Goal: Information Seeking & Learning: Learn about a topic

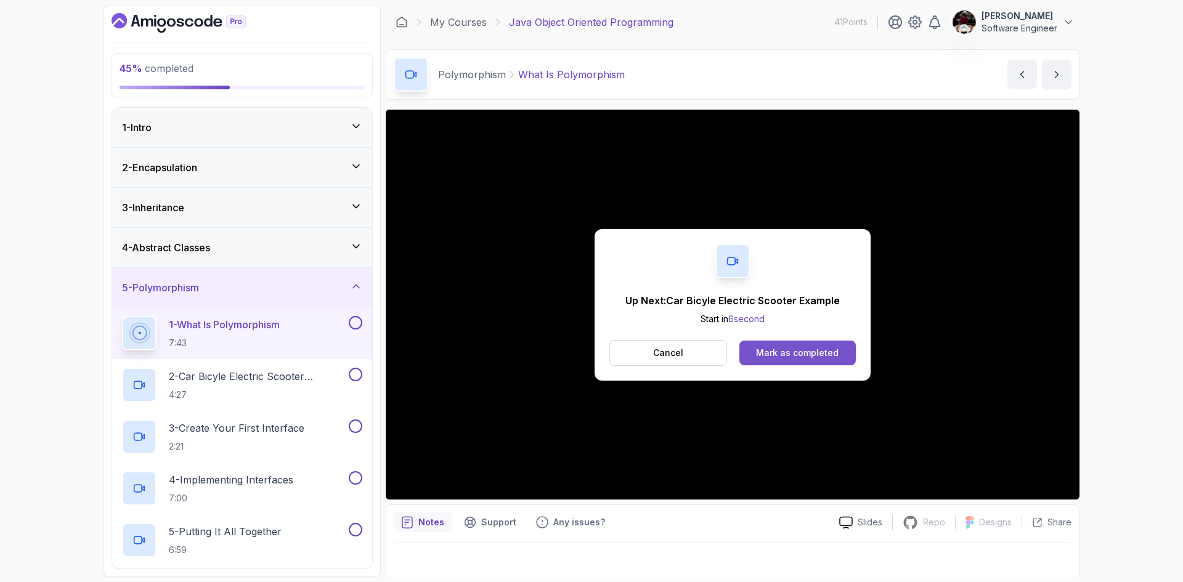
click at [813, 355] on div "Mark as completed" at bounding box center [797, 353] width 83 height 12
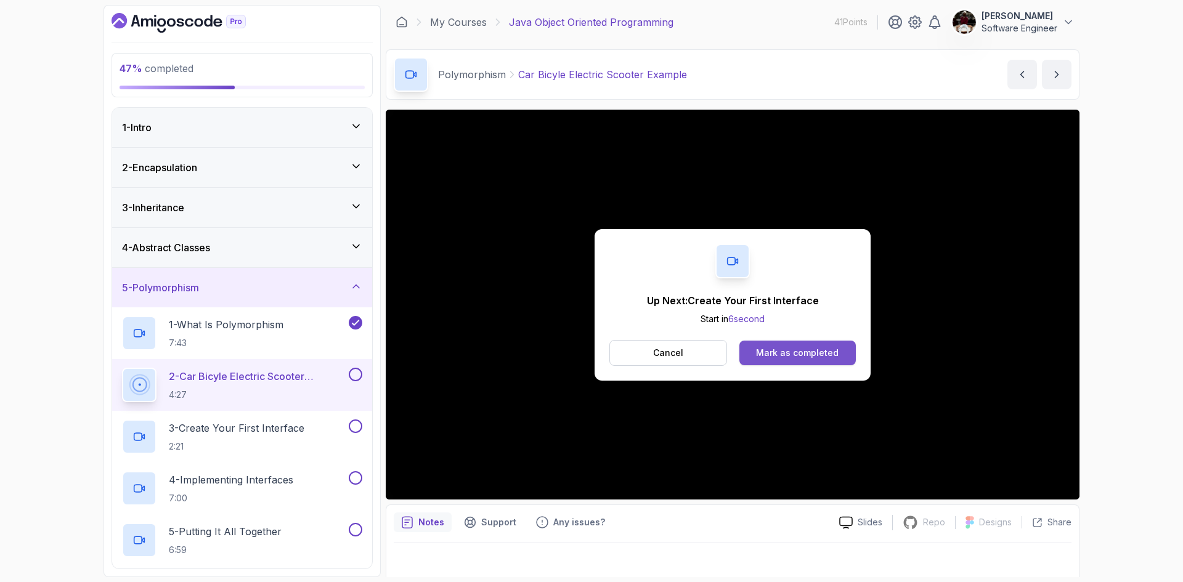
click at [780, 361] on button "Mark as completed" at bounding box center [797, 353] width 116 height 25
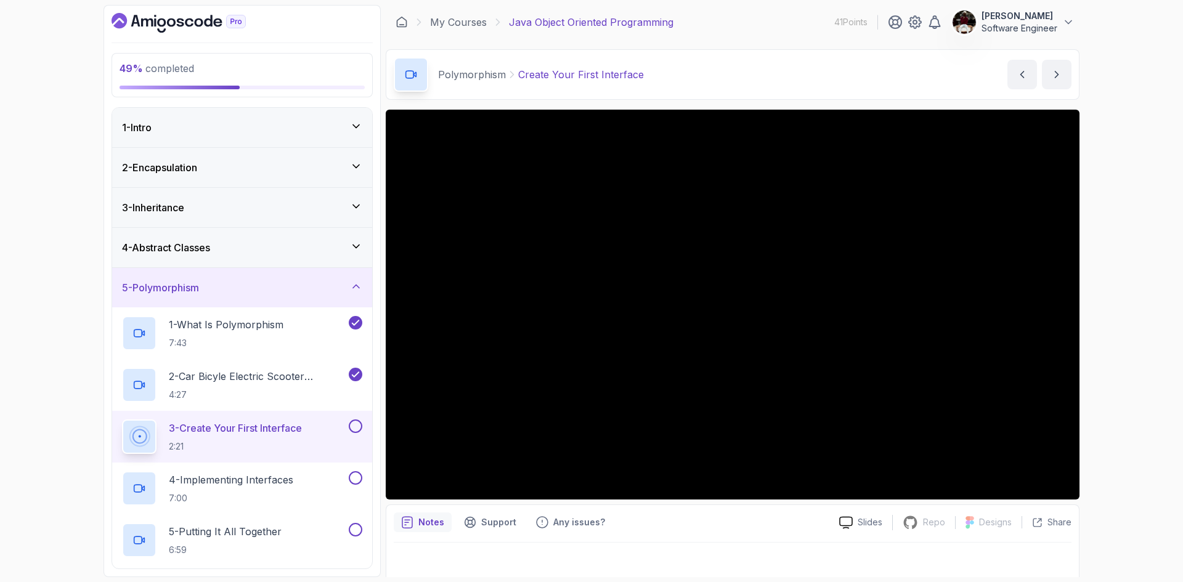
click at [995, 18] on p "[PERSON_NAME]" at bounding box center [1019, 16] width 76 height 12
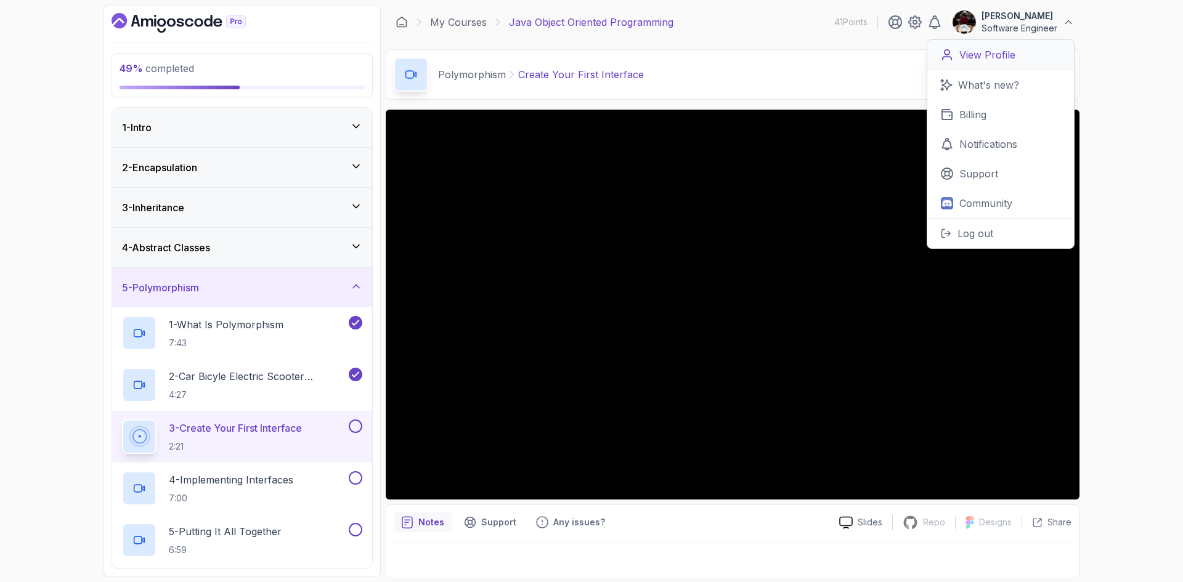
click at [995, 59] on p "View Profile" at bounding box center [987, 54] width 56 height 15
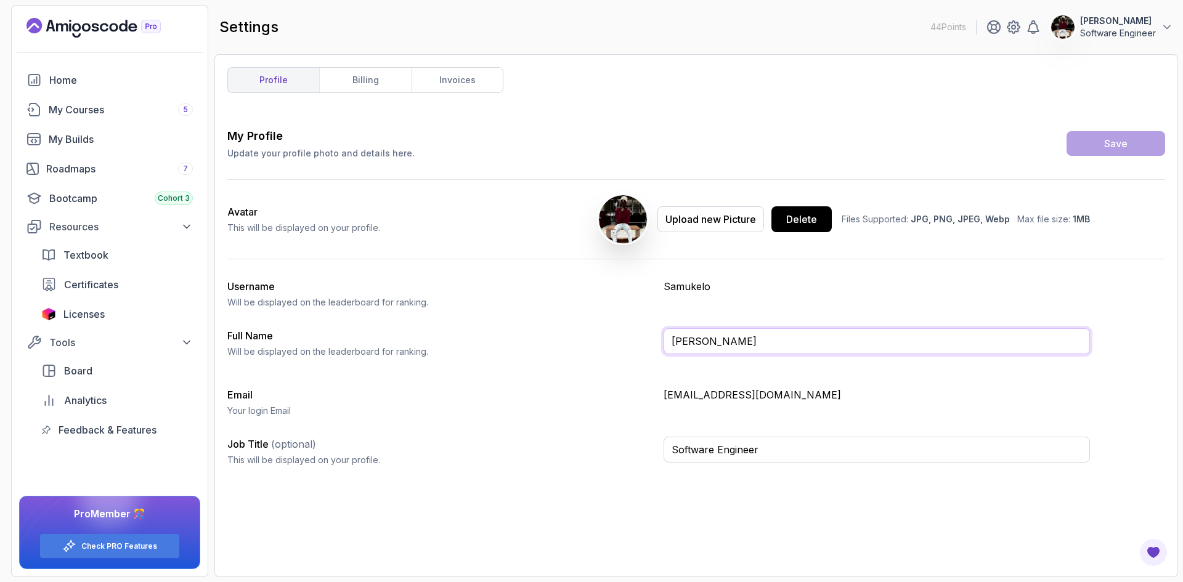
click at [752, 347] on input "[PERSON_NAME]" at bounding box center [877, 341] width 426 height 26
click at [1115, 142] on div "Save" at bounding box center [1115, 143] width 23 height 15
click at [692, 338] on input "[PERSON_NAME]" at bounding box center [877, 341] width 426 height 26
type input "[PERSON_NAME]"
click at [1114, 147] on div "Save" at bounding box center [1115, 143] width 23 height 15
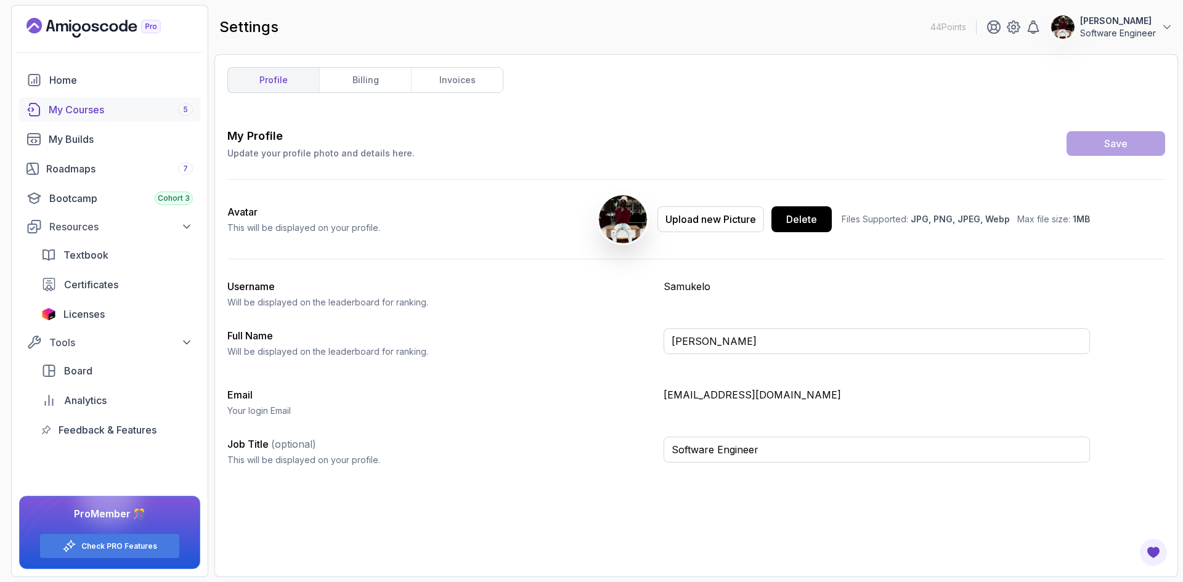
click at [116, 118] on link "My Courses 5" at bounding box center [109, 109] width 181 height 25
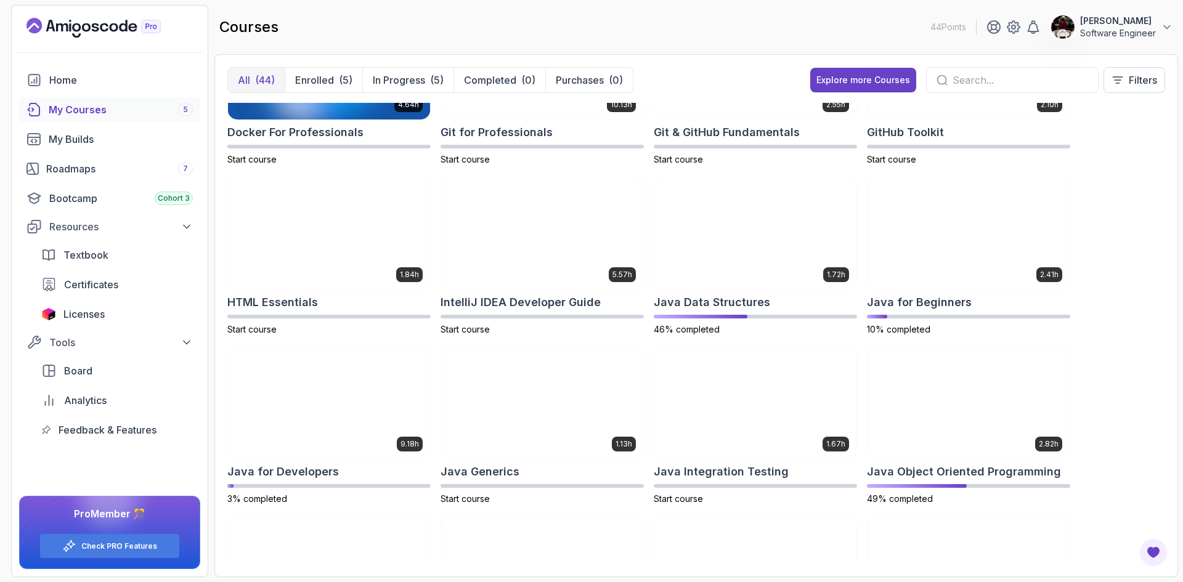
scroll to position [442, 0]
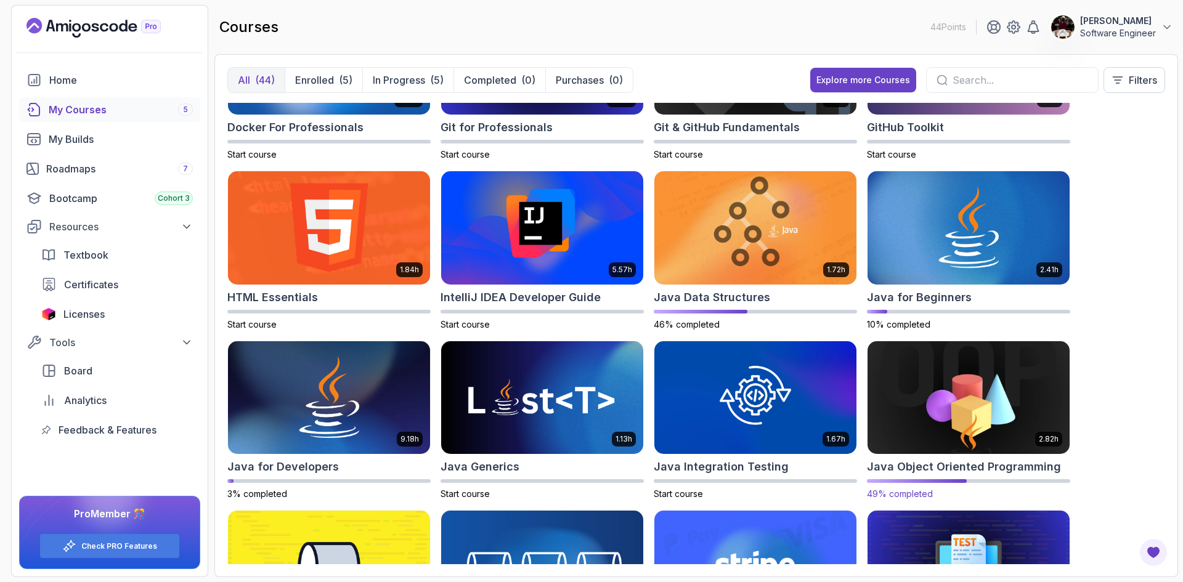
click at [970, 405] on img at bounding box center [969, 397] width 212 height 119
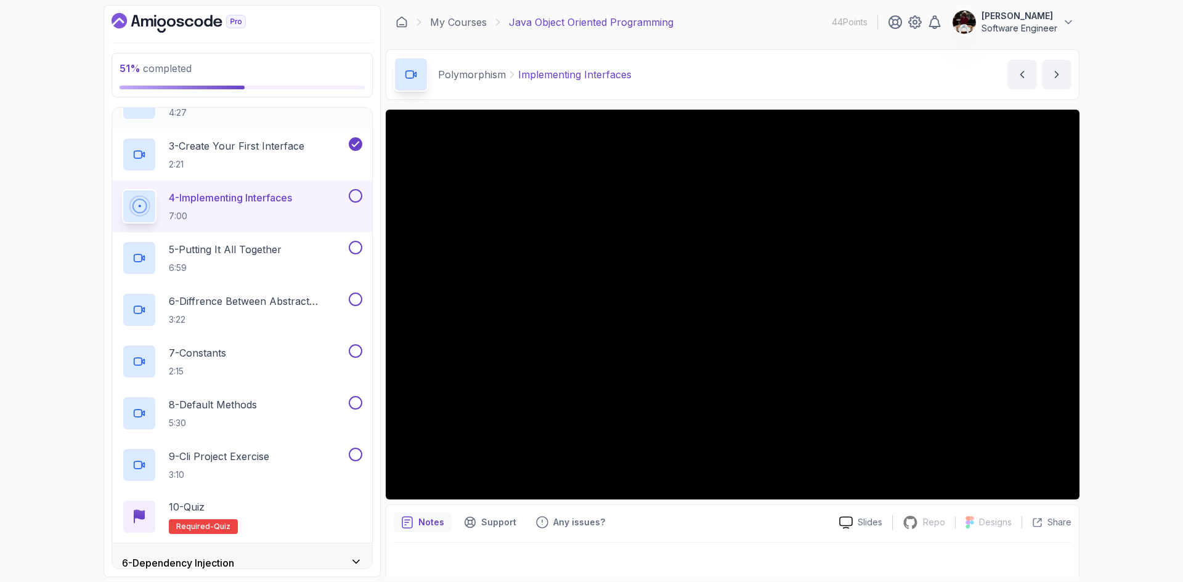
scroll to position [376, 0]
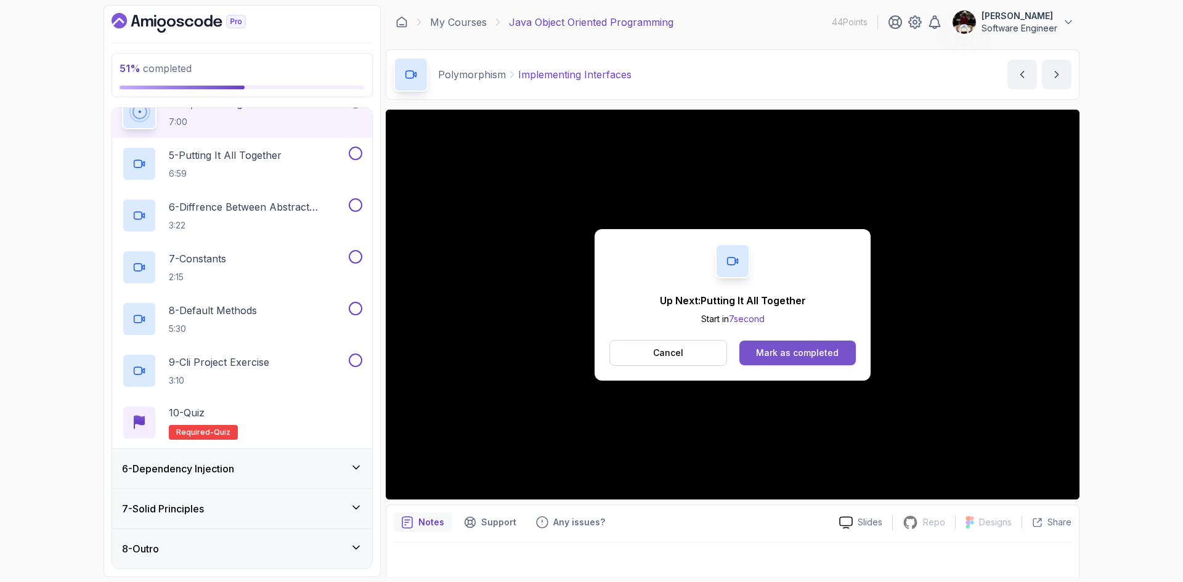
click at [794, 357] on div "Mark as completed" at bounding box center [797, 353] width 83 height 12
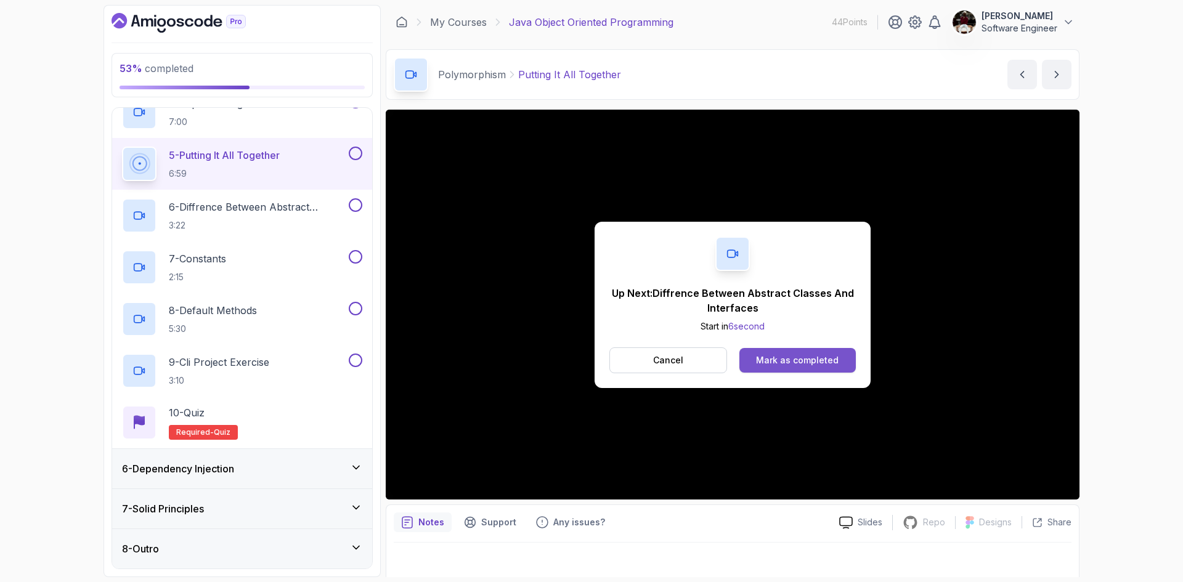
click at [770, 360] on div "Mark as completed" at bounding box center [797, 360] width 83 height 12
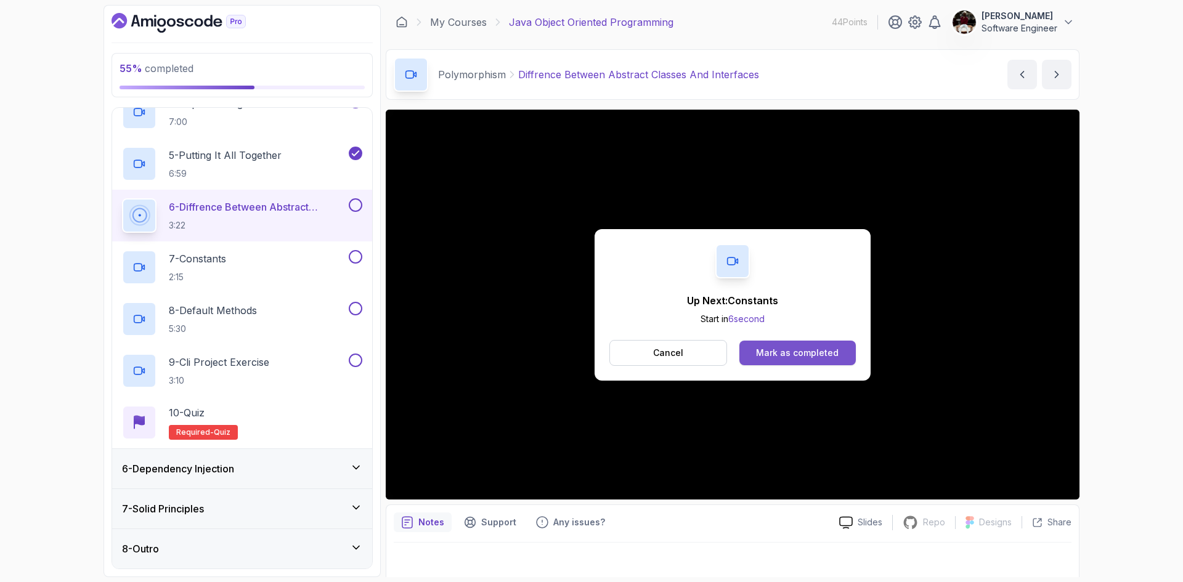
click at [802, 359] on button "Mark as completed" at bounding box center [797, 353] width 116 height 25
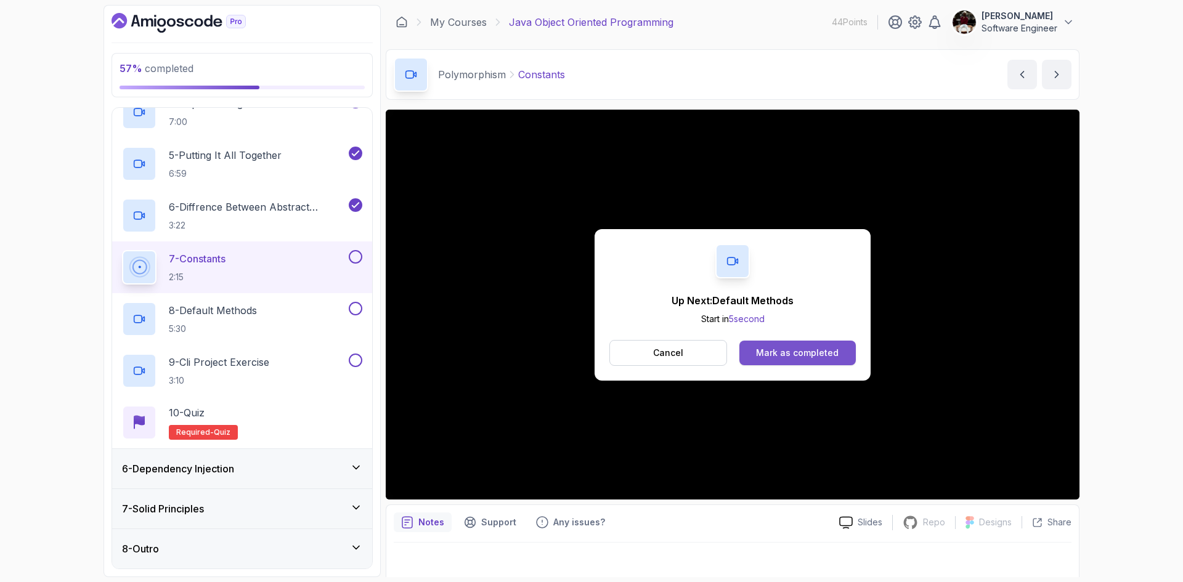
click at [774, 354] on div "Mark as completed" at bounding box center [797, 353] width 83 height 12
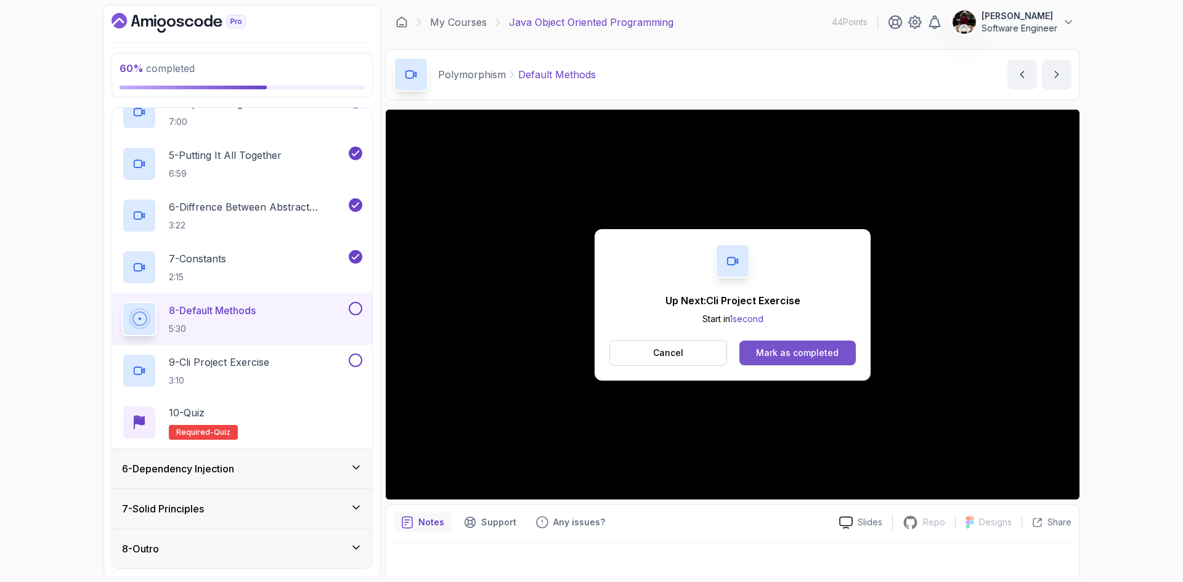
click at [819, 359] on button "Mark as completed" at bounding box center [797, 353] width 116 height 25
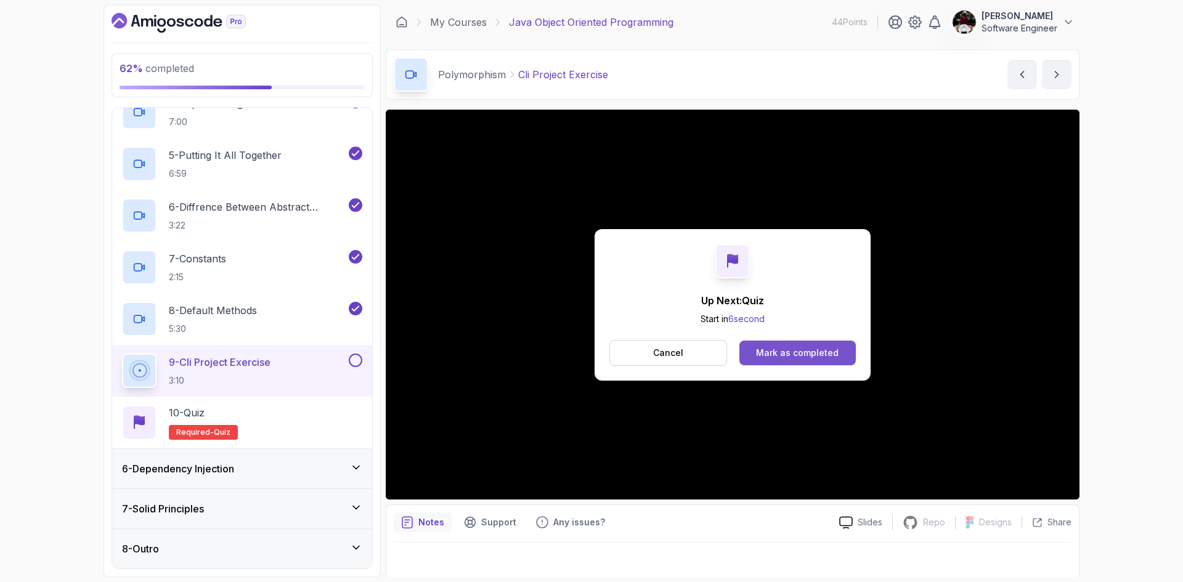
click at [774, 357] on div "Mark as completed" at bounding box center [797, 353] width 83 height 12
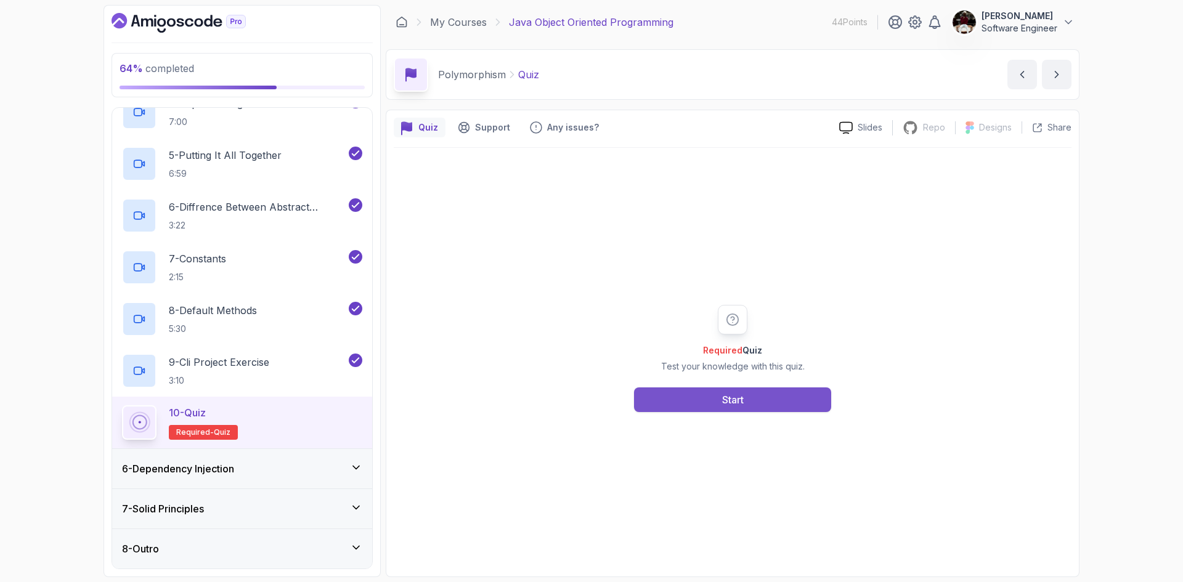
click at [760, 389] on button "Start" at bounding box center [732, 400] width 197 height 25
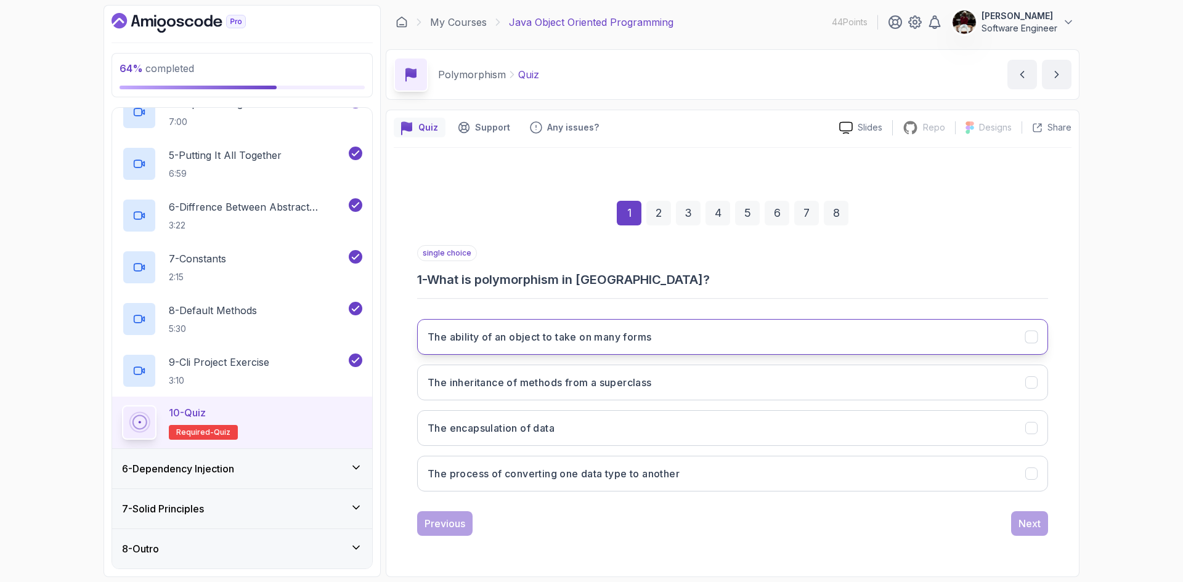
click at [619, 340] on h3 "The ability of an object to take on many forms" at bounding box center [540, 337] width 224 height 15
click at [1022, 519] on div "Next" at bounding box center [1029, 523] width 22 height 15
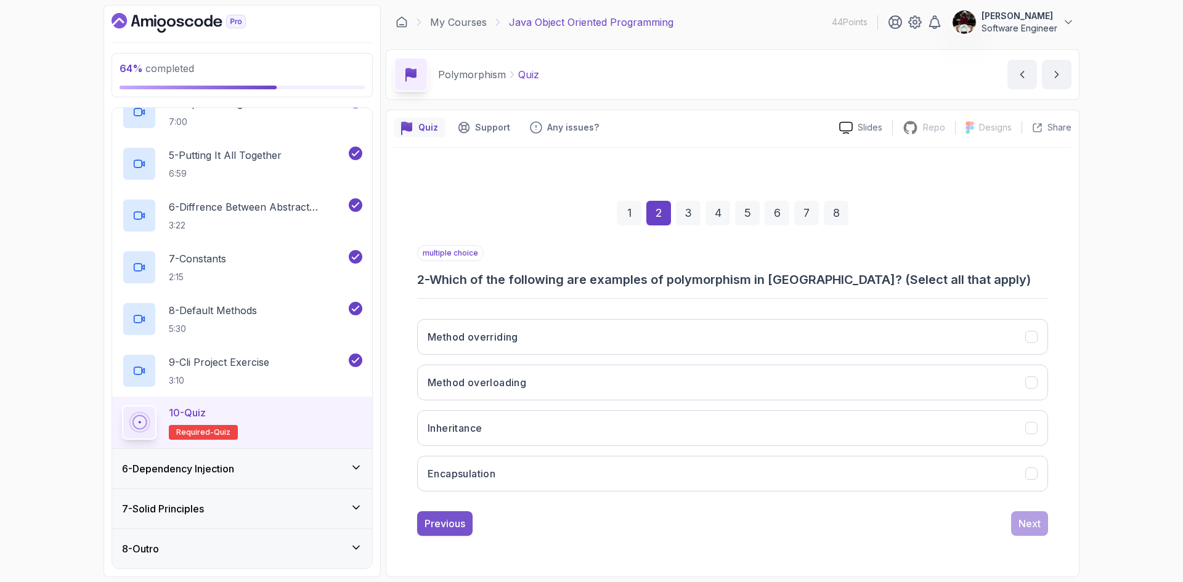
click at [459, 527] on div "Previous" at bounding box center [444, 523] width 41 height 15
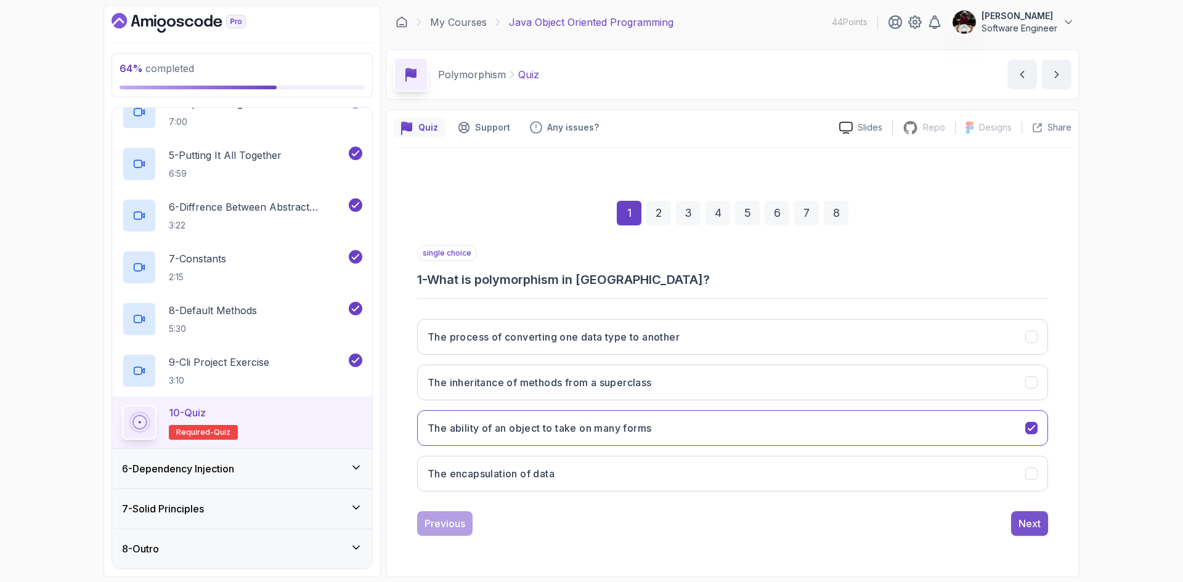
click at [1031, 526] on div "Next" at bounding box center [1029, 523] width 22 height 15
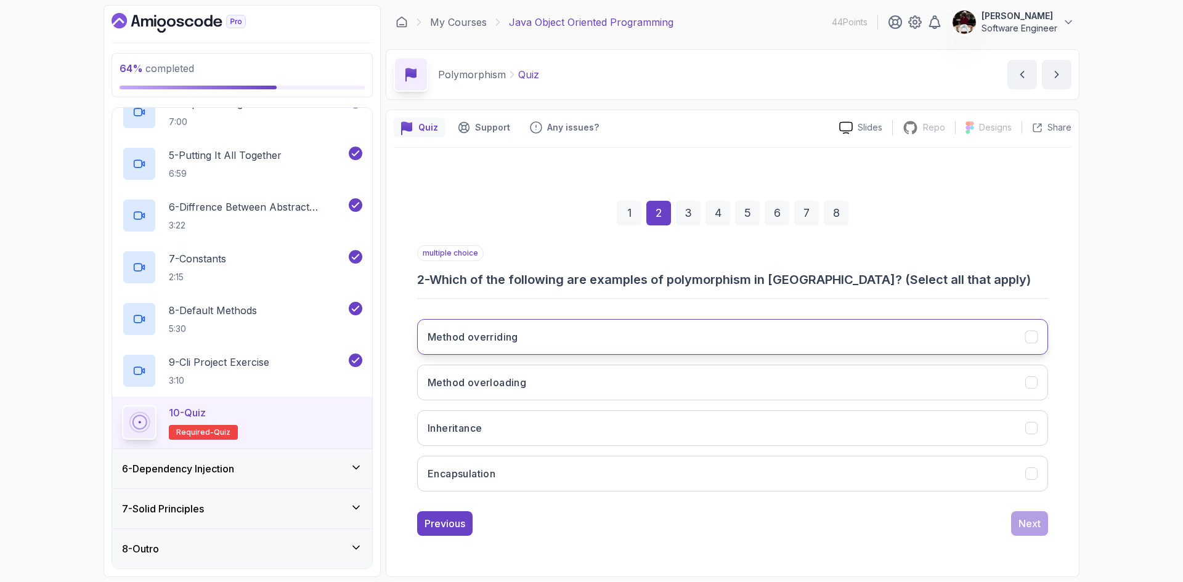
click at [500, 331] on h3 "Method overriding" at bounding box center [473, 337] width 91 height 15
click at [591, 383] on button "Method overloading" at bounding box center [732, 383] width 631 height 36
click at [1032, 520] on div "Next" at bounding box center [1029, 523] width 22 height 15
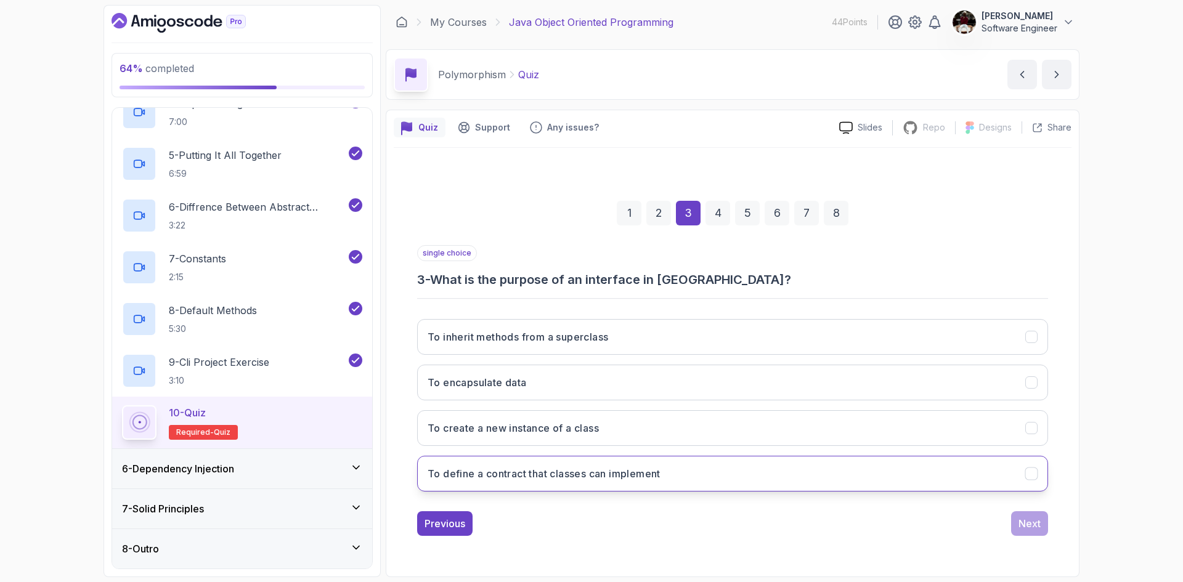
click at [562, 476] on h3 "To define a contract that classes can implement" at bounding box center [544, 473] width 233 height 15
click at [1021, 525] on div "Next" at bounding box center [1029, 523] width 22 height 15
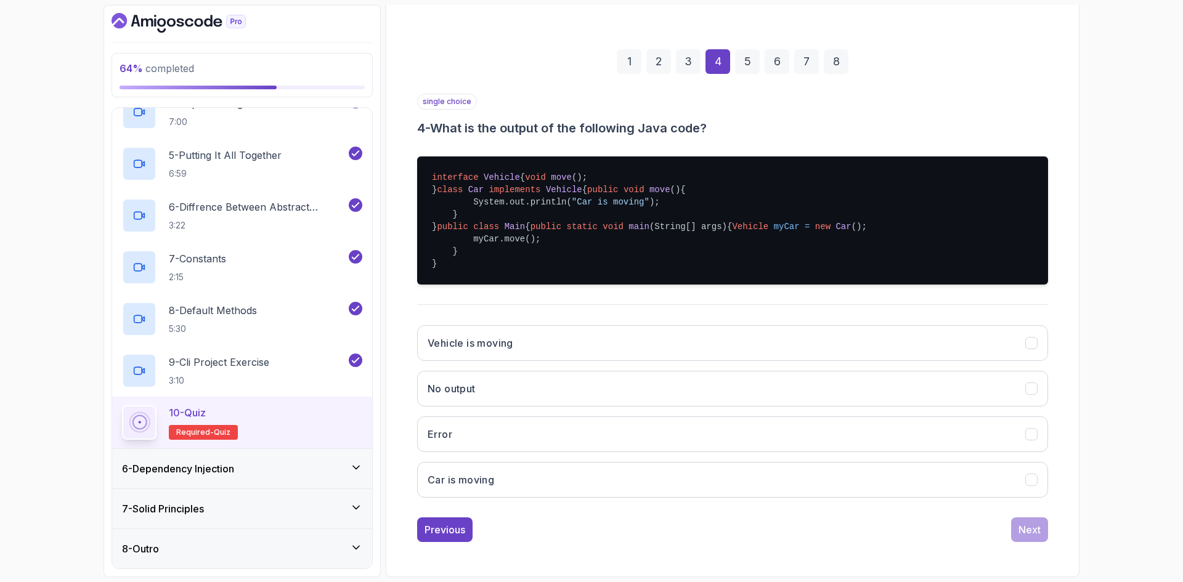
scroll to position [176, 0]
click at [467, 487] on h3 "Car is moving" at bounding box center [461, 480] width 67 height 15
click at [1020, 526] on div "Next" at bounding box center [1029, 529] width 22 height 15
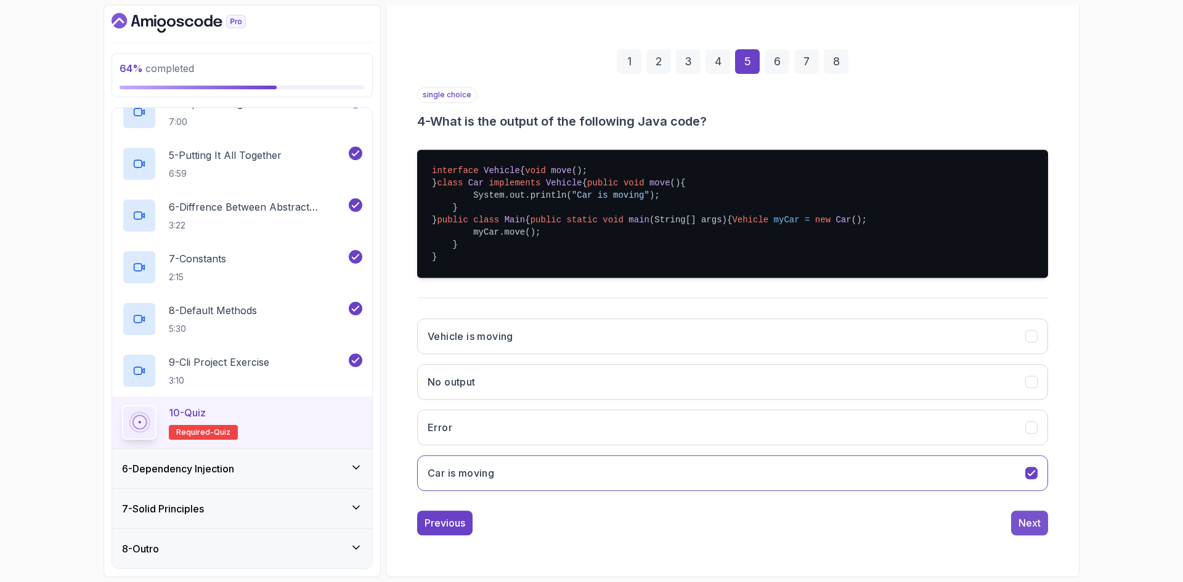
scroll to position [0, 0]
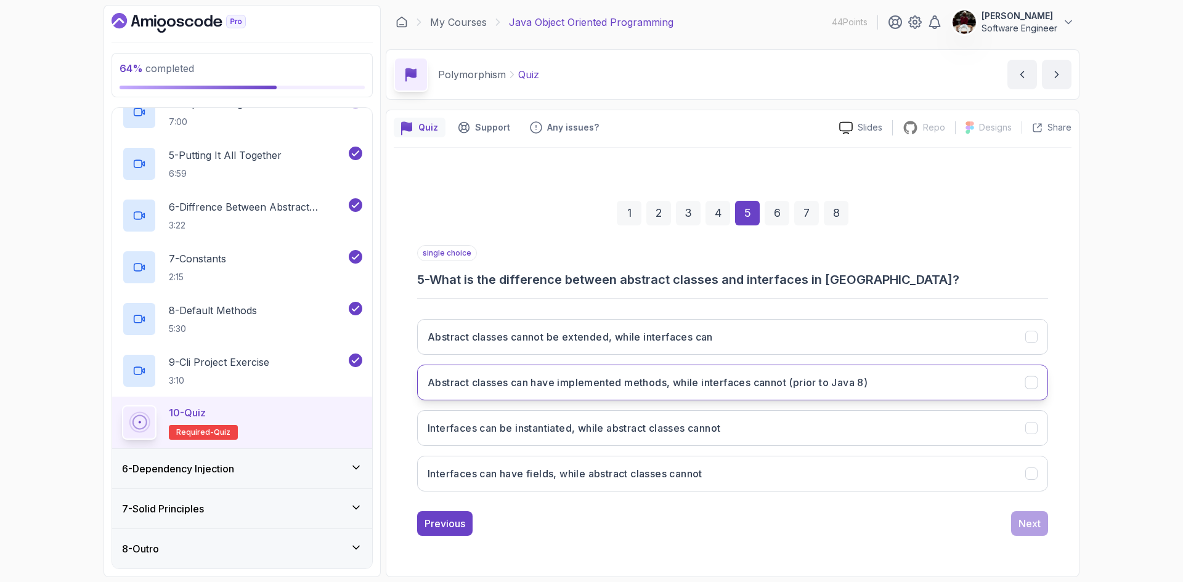
click at [949, 387] on button "Abstract classes can have implemented methods, while interfaces cannot (prior t…" at bounding box center [732, 383] width 631 height 36
click at [713, 434] on h3 "Interfaces can be instantiated, while abstract classes cannot" at bounding box center [574, 428] width 293 height 15
click at [1025, 523] on div "Next" at bounding box center [1029, 523] width 22 height 15
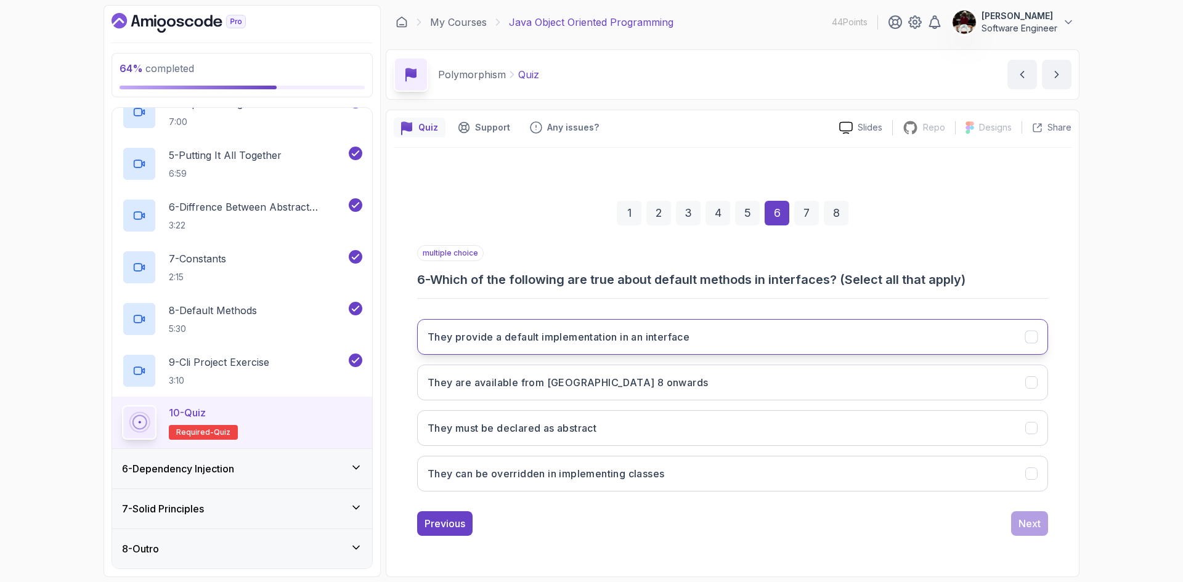
click at [721, 342] on button "They provide a default implementation in an interface" at bounding box center [732, 337] width 631 height 36
click at [696, 469] on button "They can be overridden in implementing classes" at bounding box center [732, 474] width 631 height 36
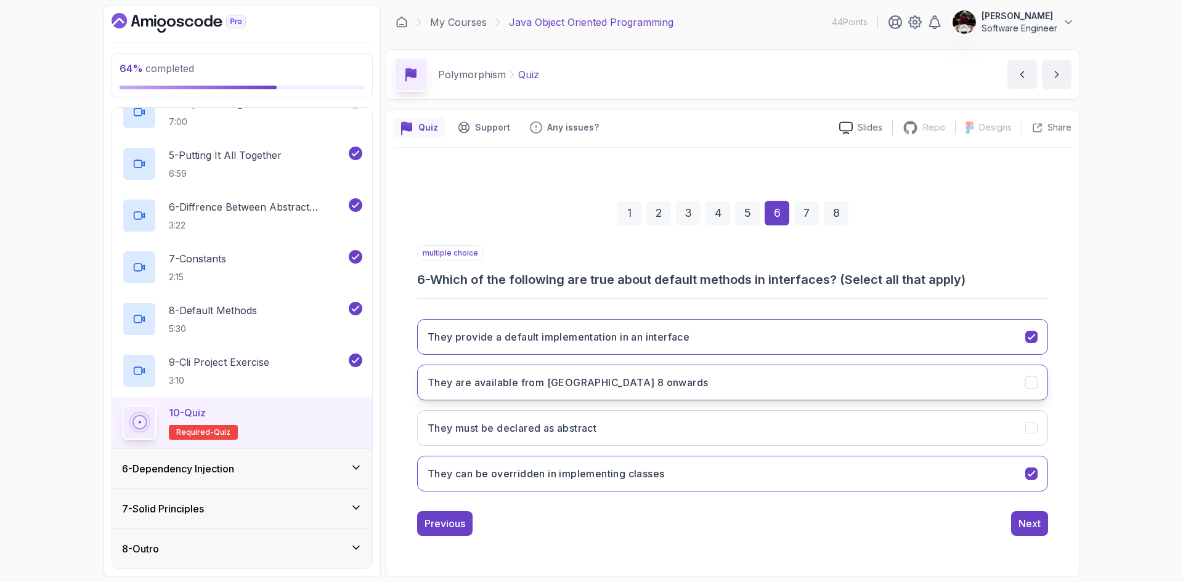
click at [966, 376] on button "They are available from [GEOGRAPHIC_DATA] 8 onwards" at bounding box center [732, 383] width 631 height 36
click at [1022, 526] on div "Next" at bounding box center [1029, 523] width 22 height 15
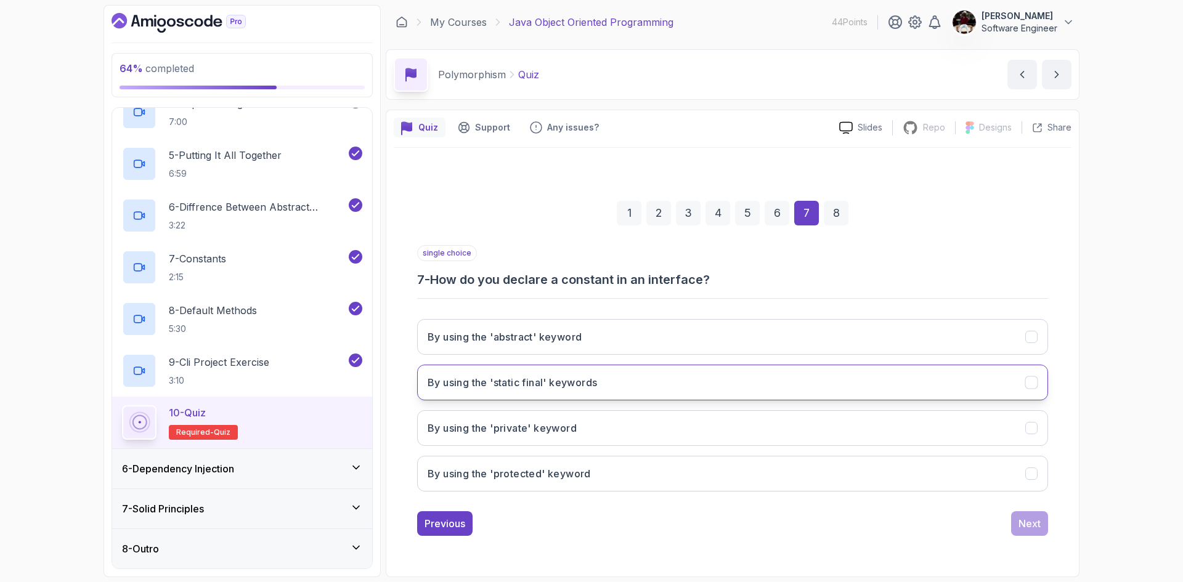
click at [668, 380] on button "By using the 'static final' keywords" at bounding box center [732, 383] width 631 height 36
click at [1034, 522] on div "Next" at bounding box center [1029, 523] width 22 height 15
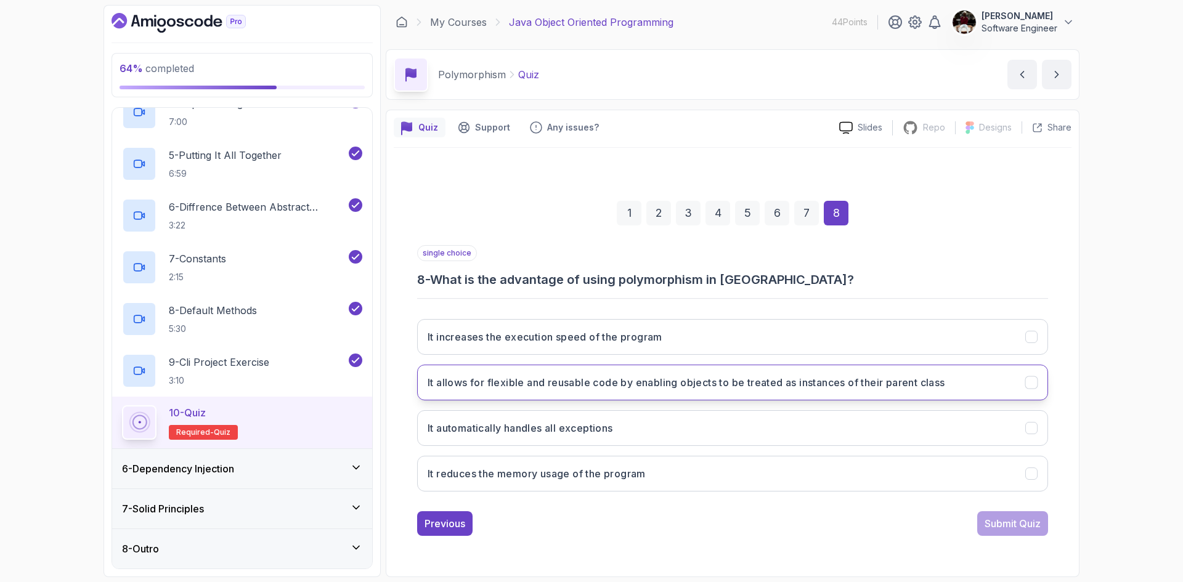
click at [858, 376] on h3 "It allows for flexible and reusable code by enabling objects to be treated as i…" at bounding box center [687, 382] width 518 height 15
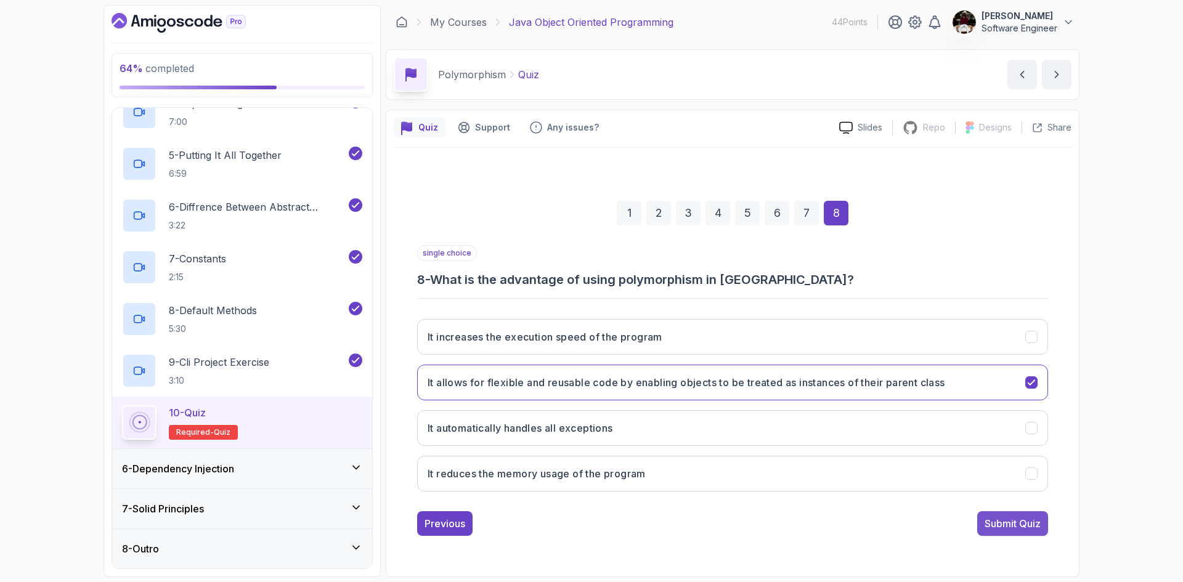
click at [996, 518] on div "Submit Quiz" at bounding box center [1013, 523] width 56 height 15
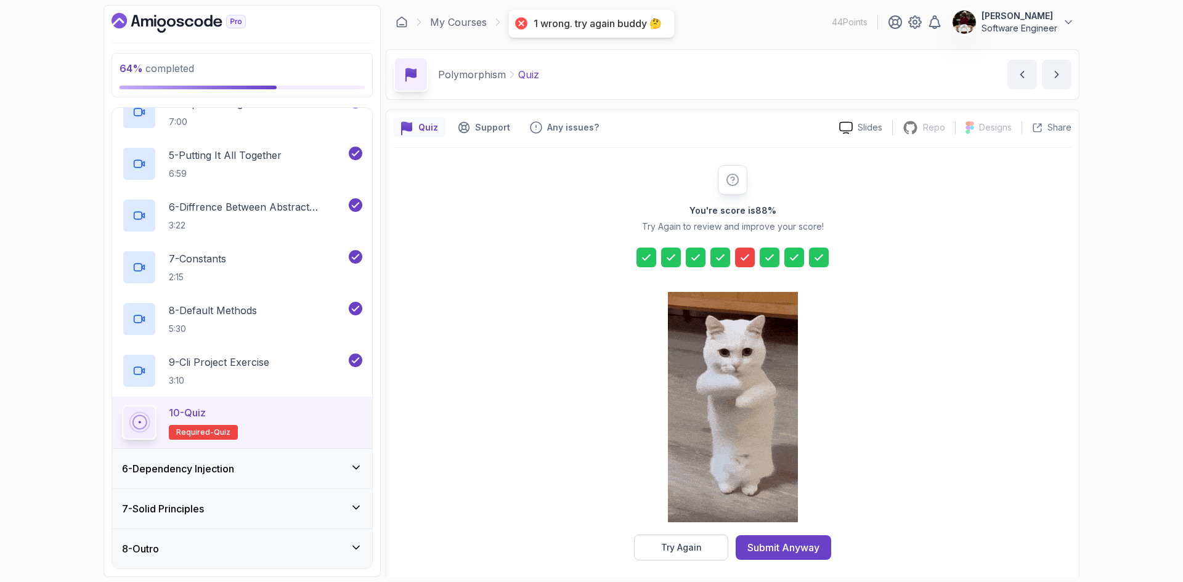
click at [743, 258] on icon at bounding box center [745, 257] width 12 height 12
click at [666, 551] on div "Try Again" at bounding box center [681, 548] width 41 height 12
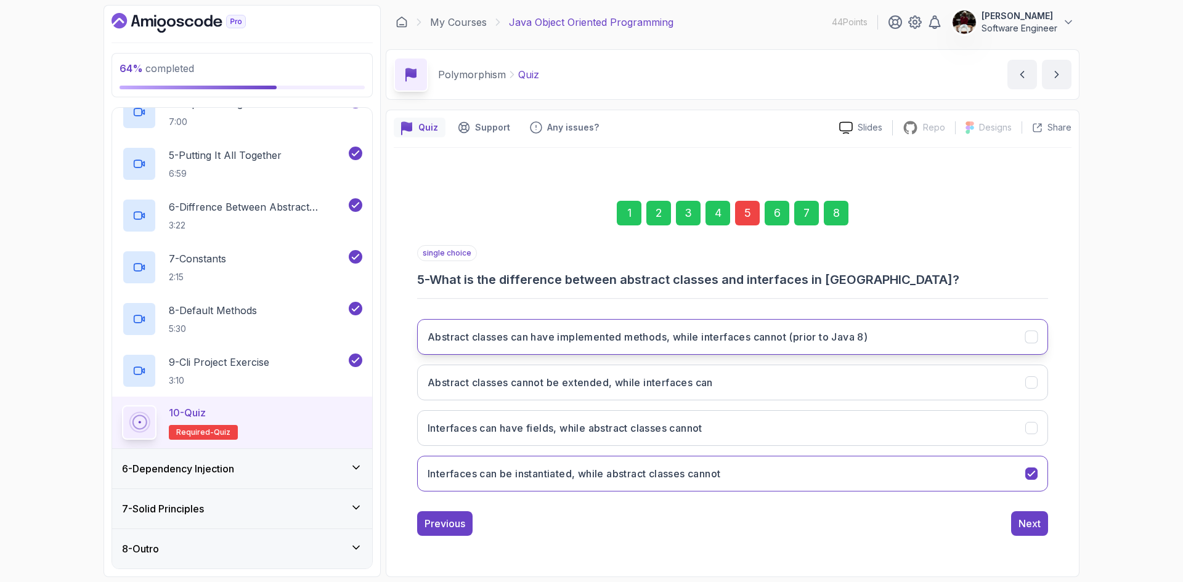
click at [947, 344] on button "Abstract classes can have implemented methods, while interfaces cannot (prior t…" at bounding box center [732, 337] width 631 height 36
click at [1028, 525] on div "Next" at bounding box center [1029, 523] width 22 height 15
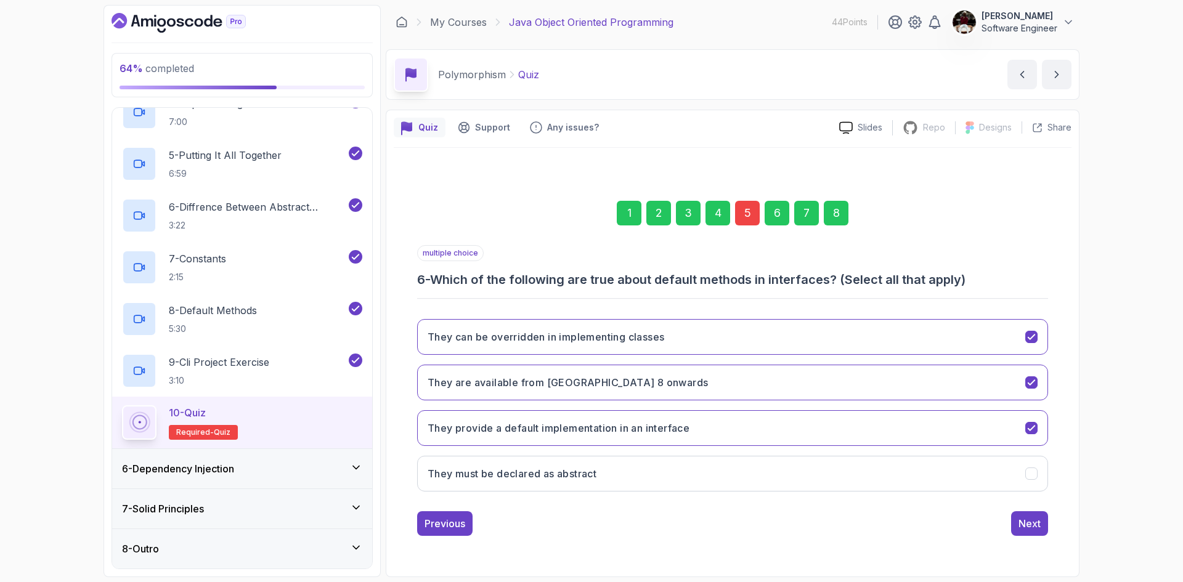
click at [1028, 525] on div "Next" at bounding box center [1029, 523] width 22 height 15
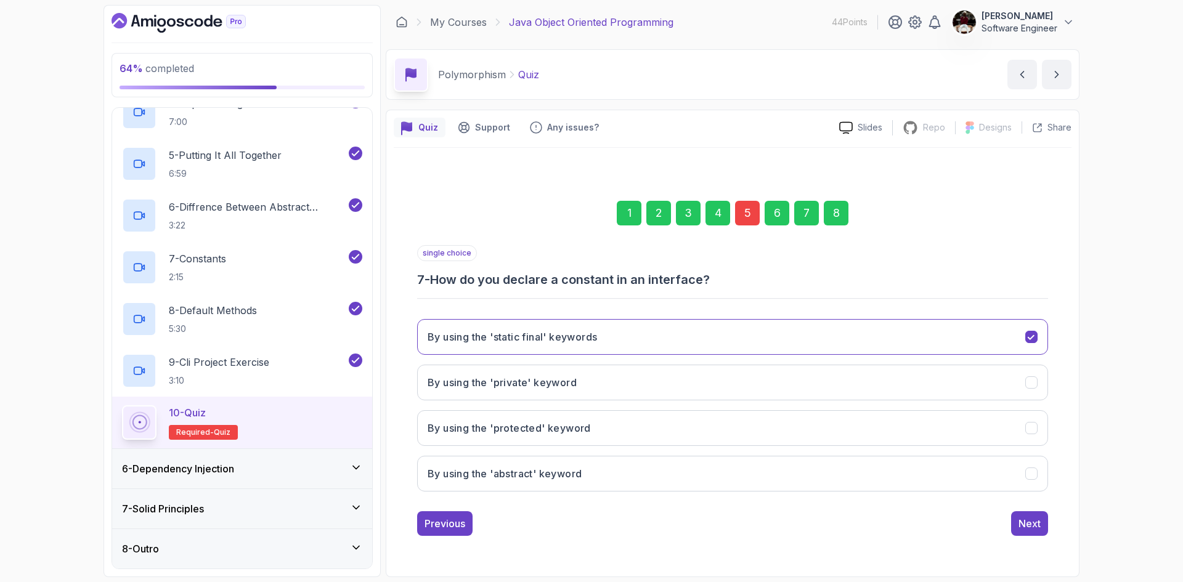
click at [1028, 525] on div "Next" at bounding box center [1029, 523] width 22 height 15
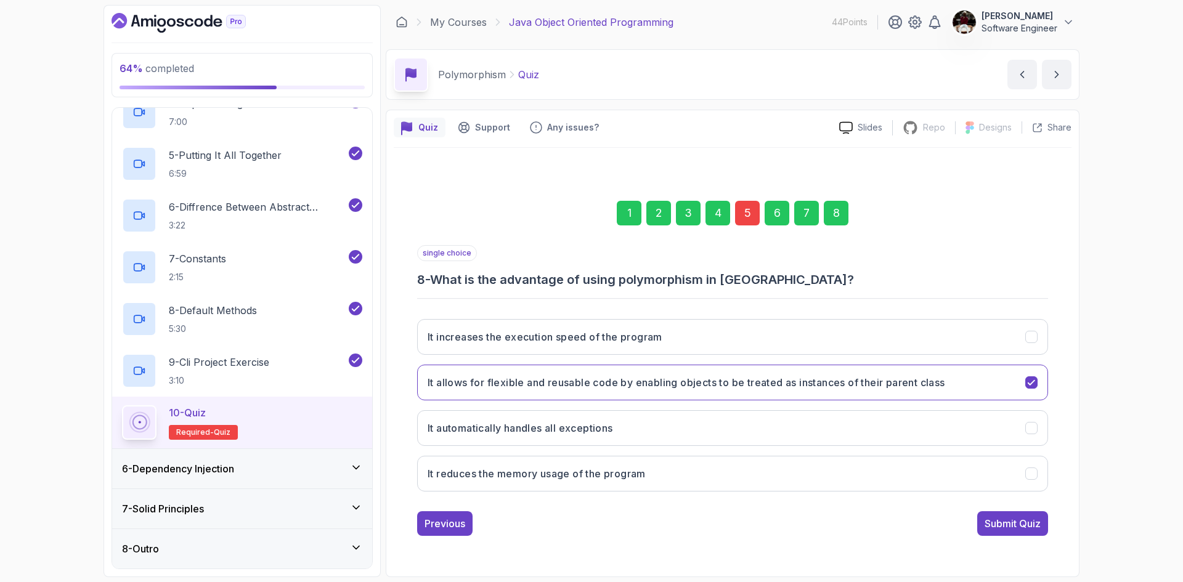
click at [1028, 525] on div "Submit Quiz" at bounding box center [1013, 523] width 56 height 15
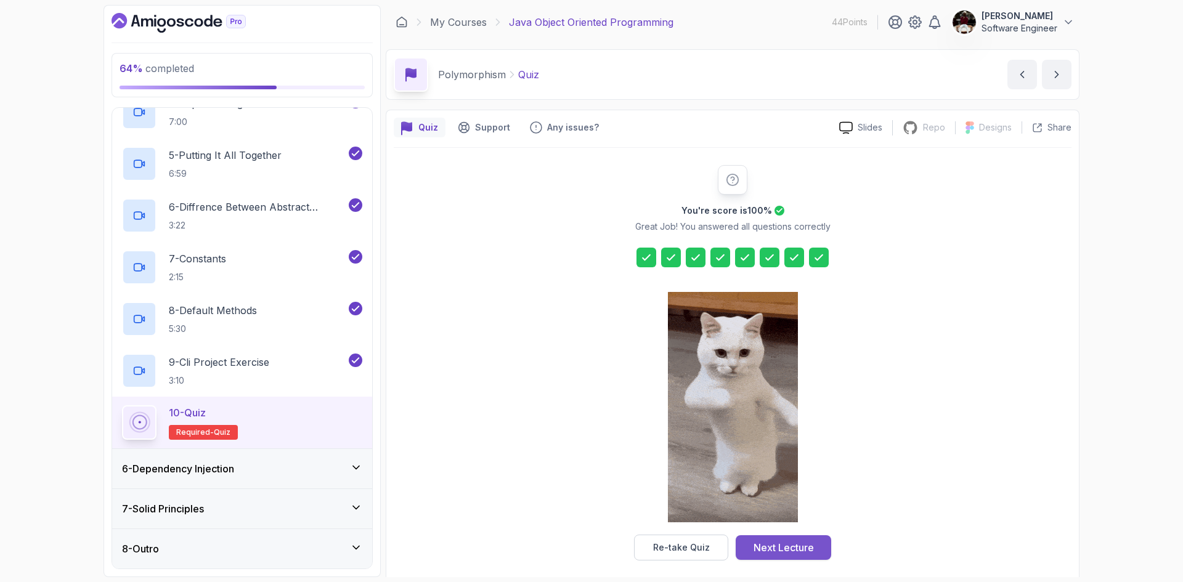
click at [776, 548] on div "Next Lecture" at bounding box center [783, 547] width 60 height 15
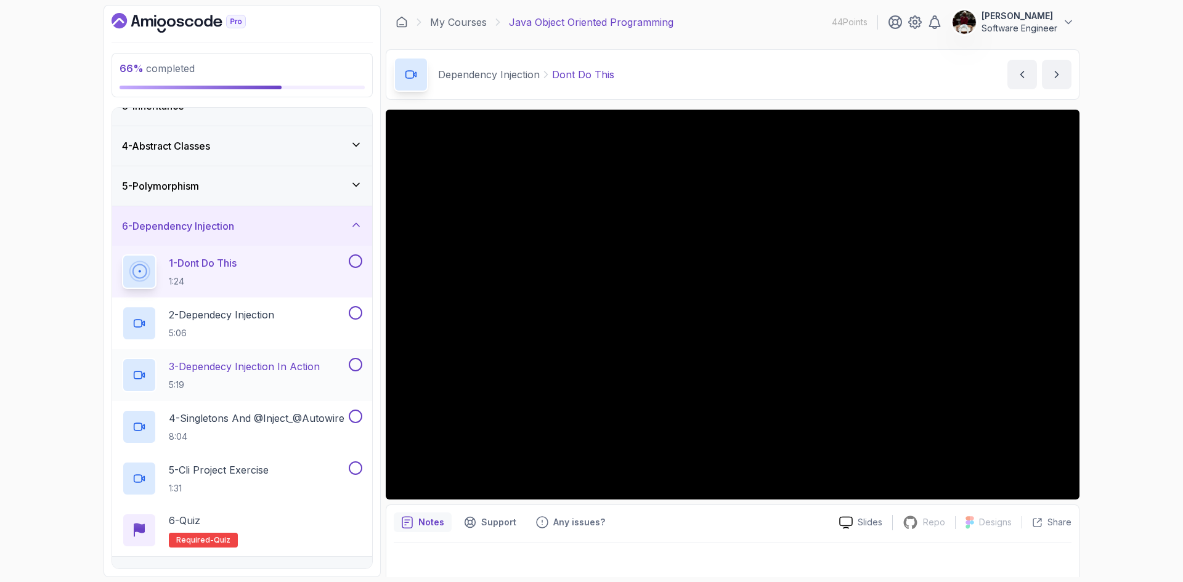
scroll to position [169, 0]
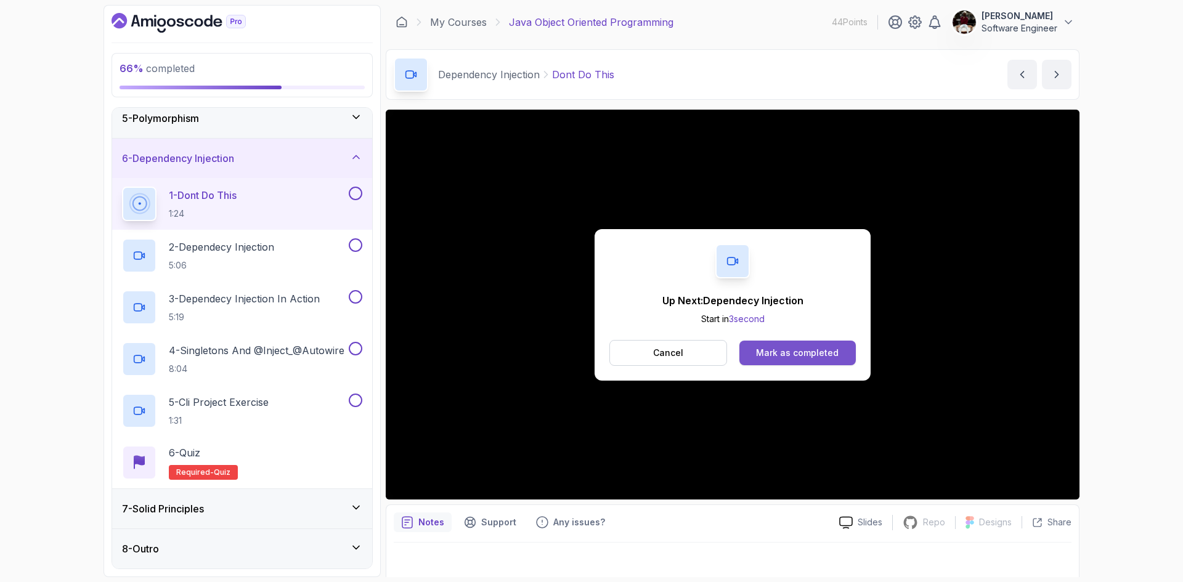
click at [786, 351] on div "Mark as completed" at bounding box center [797, 353] width 83 height 12
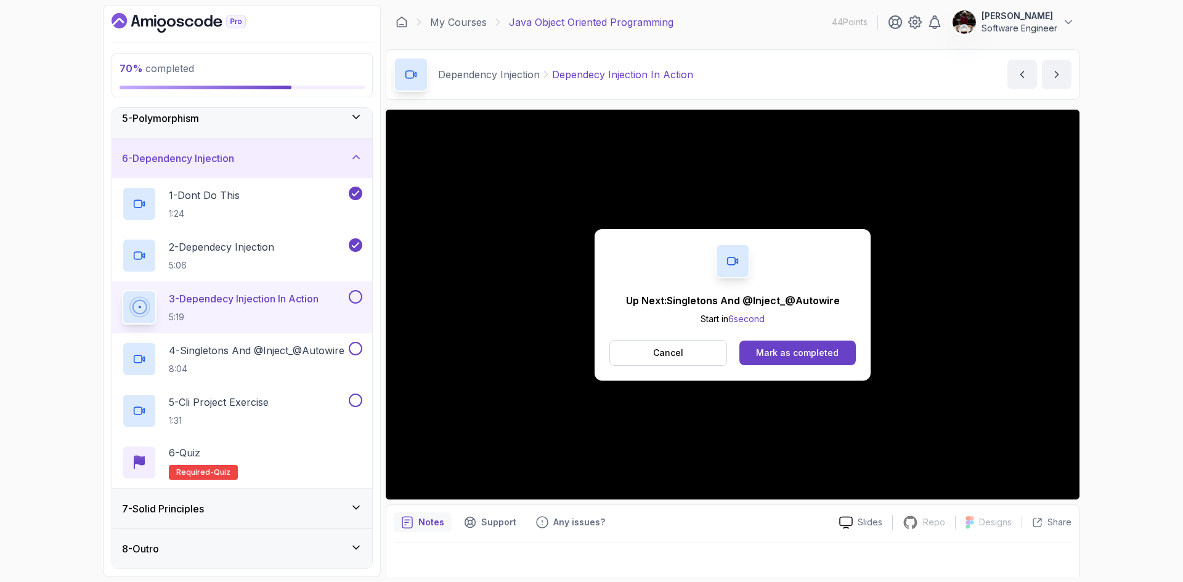
click at [787, 352] on div "Mark as completed" at bounding box center [797, 353] width 83 height 12
